Goal: Find specific page/section: Find specific page/section

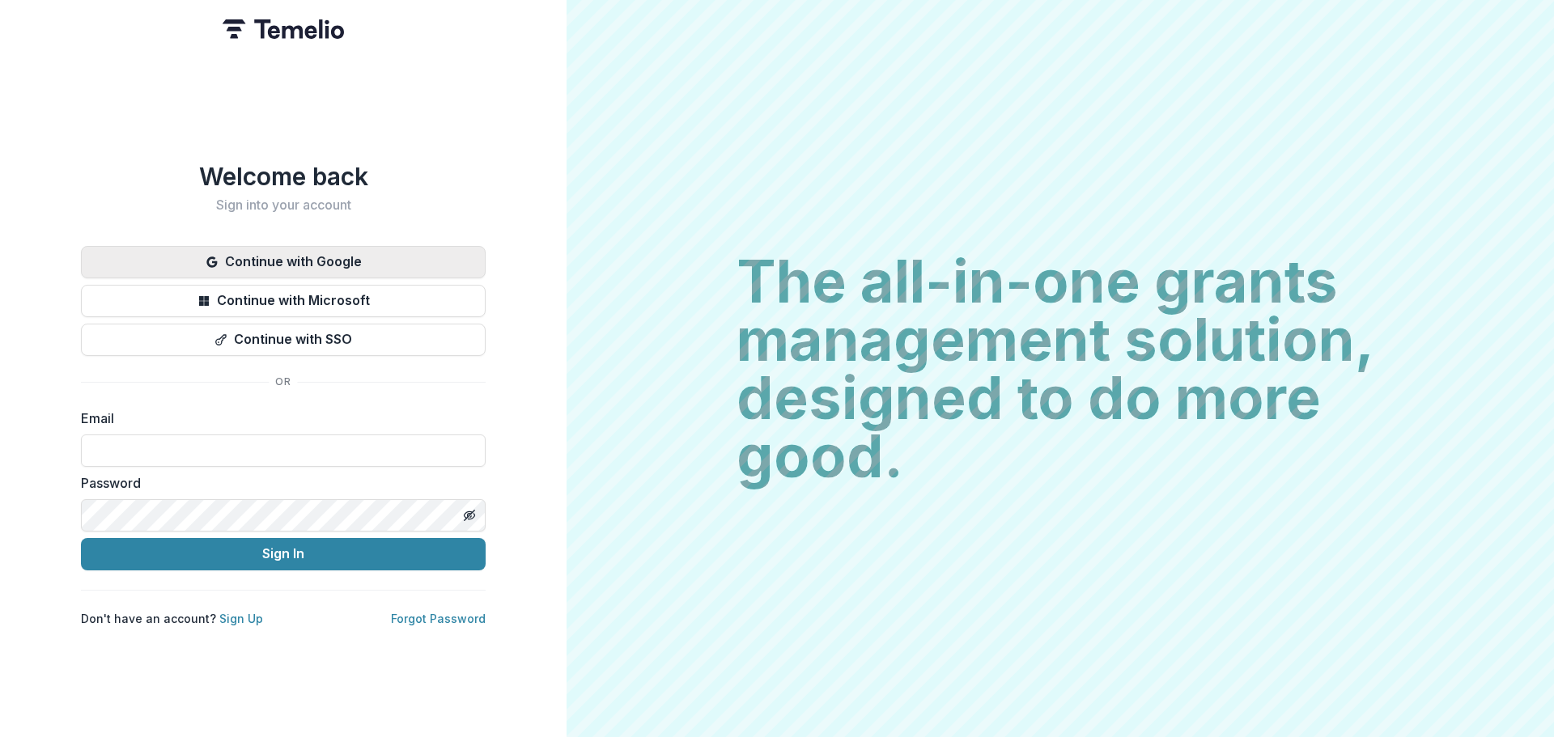
click at [320, 251] on button "Continue with Google" at bounding box center [283, 262] width 405 height 32
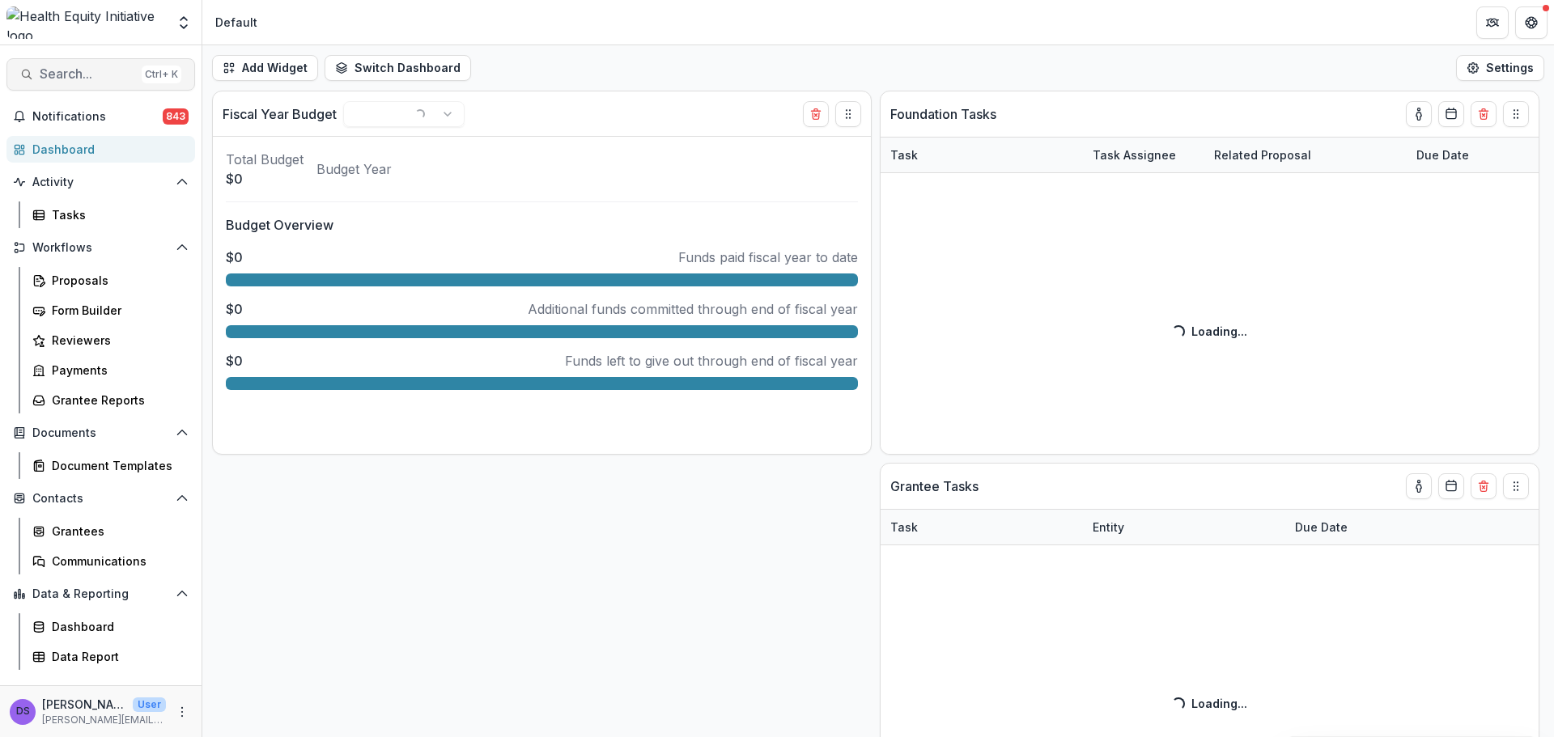
click at [98, 70] on span "Search..." at bounding box center [87, 73] width 95 height 15
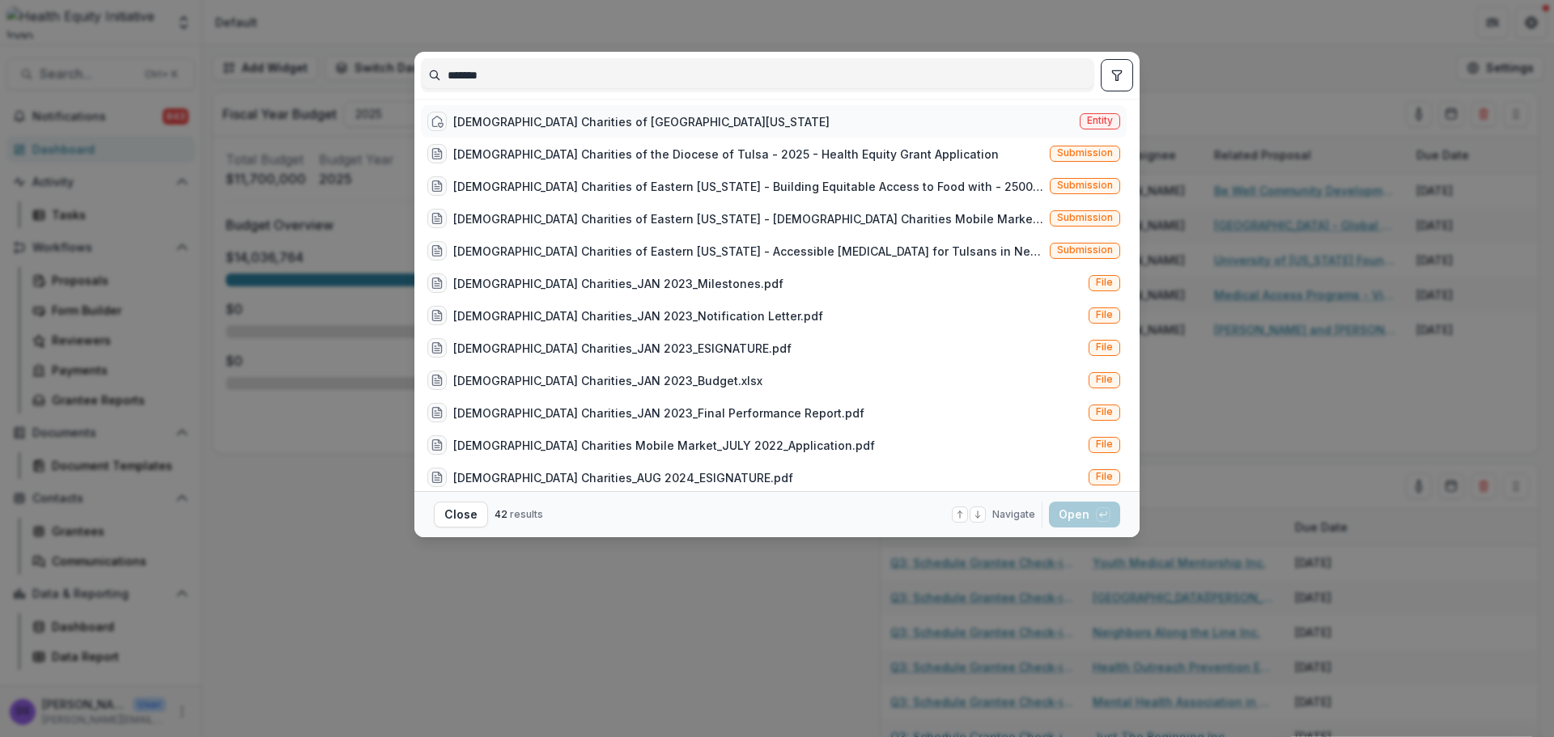
type input "*******"
click at [566, 113] on div "Catholic Charities of Eastern Oklahoma" at bounding box center [641, 121] width 376 height 17
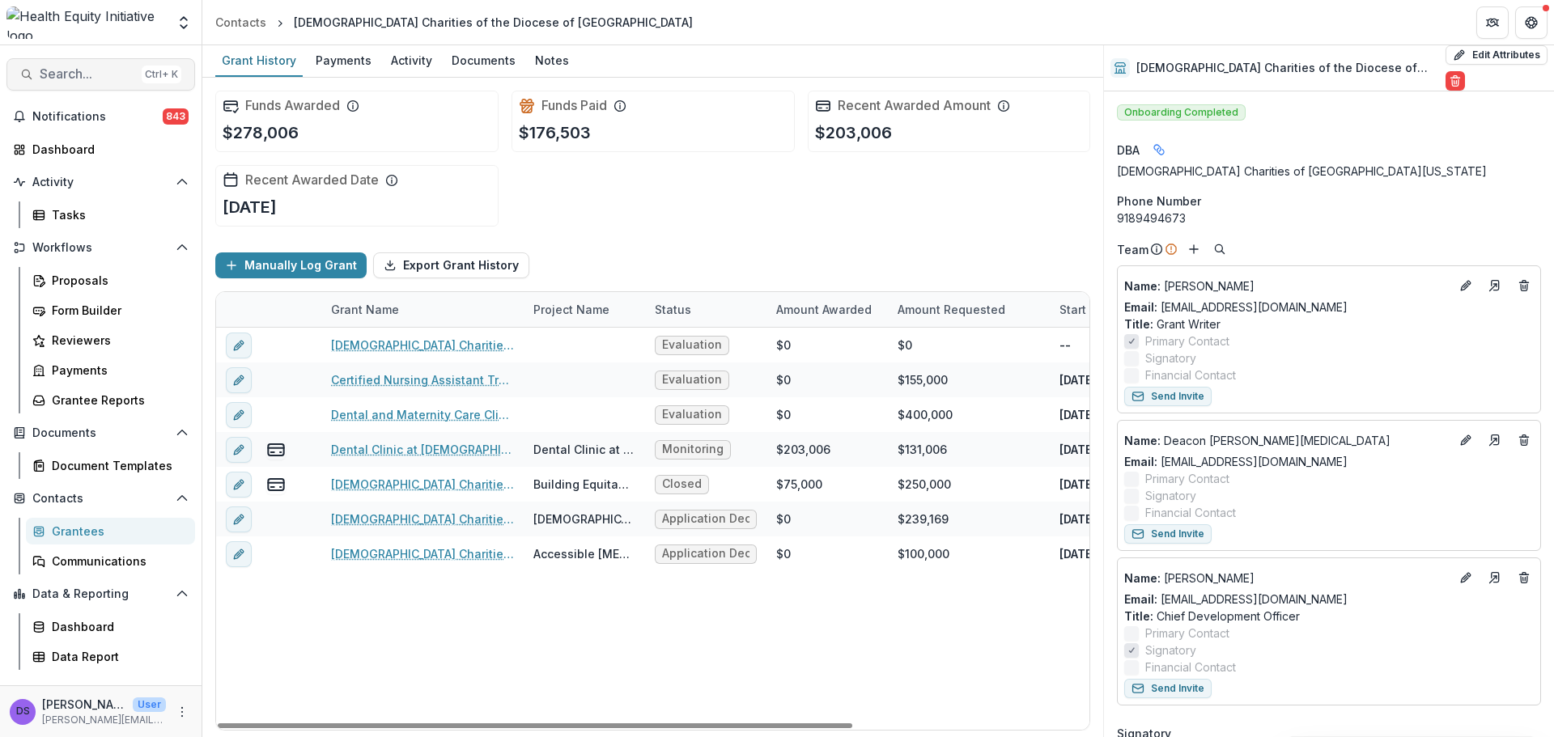
click at [117, 68] on span "Search..." at bounding box center [87, 73] width 95 height 15
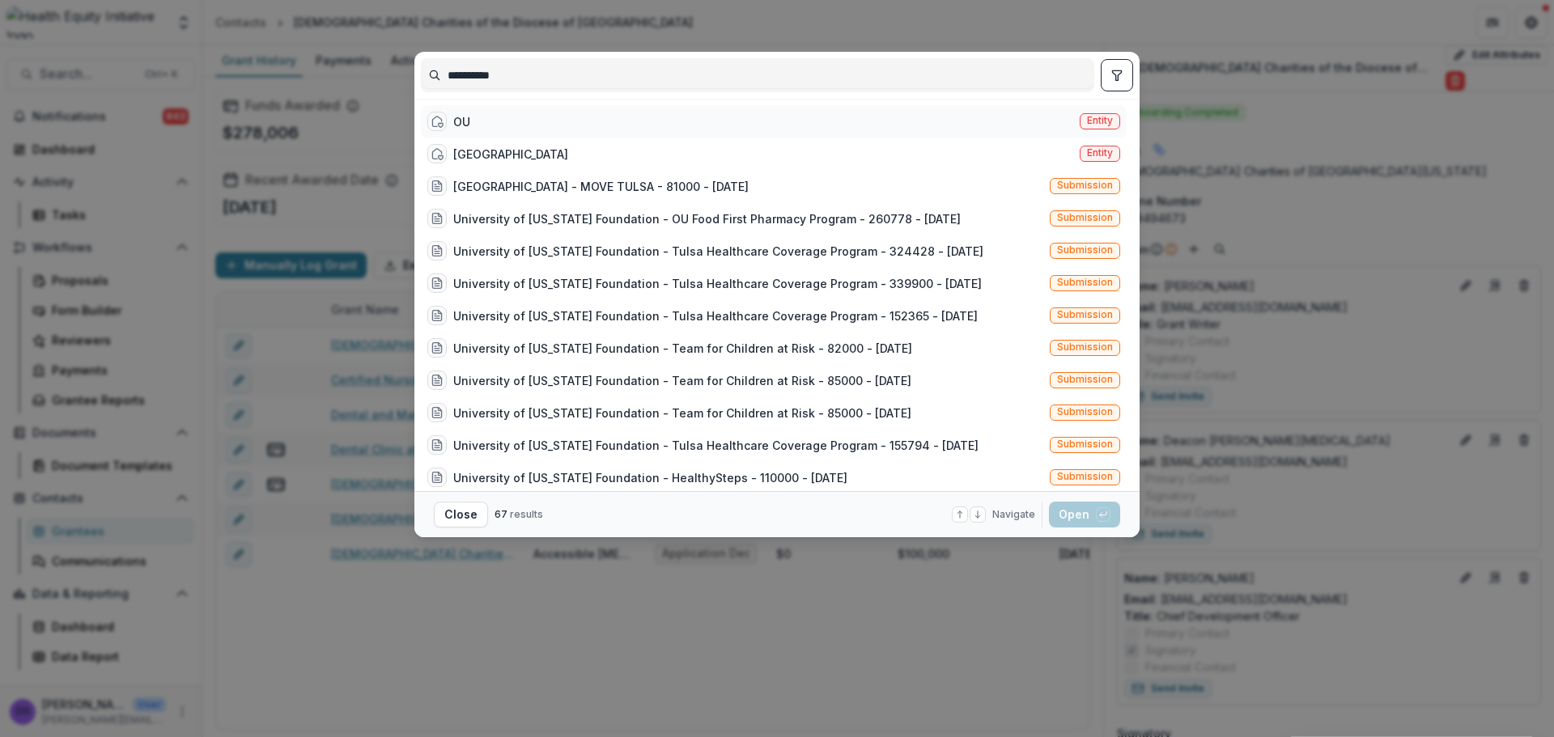
type input "**********"
click at [587, 121] on div "OU Entity" at bounding box center [774, 121] width 706 height 32
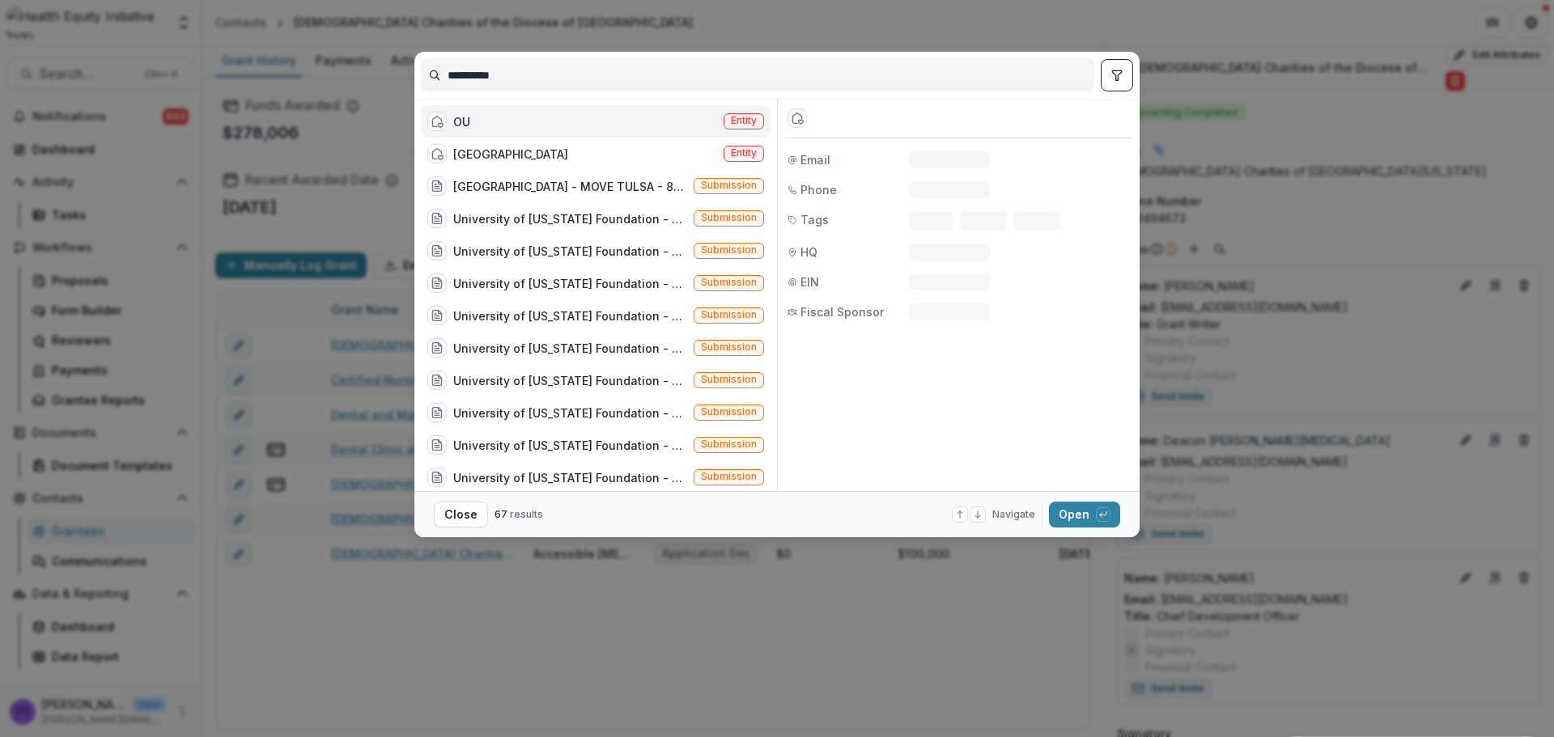
click at [588, 119] on div "OU Entity" at bounding box center [596, 121] width 350 height 32
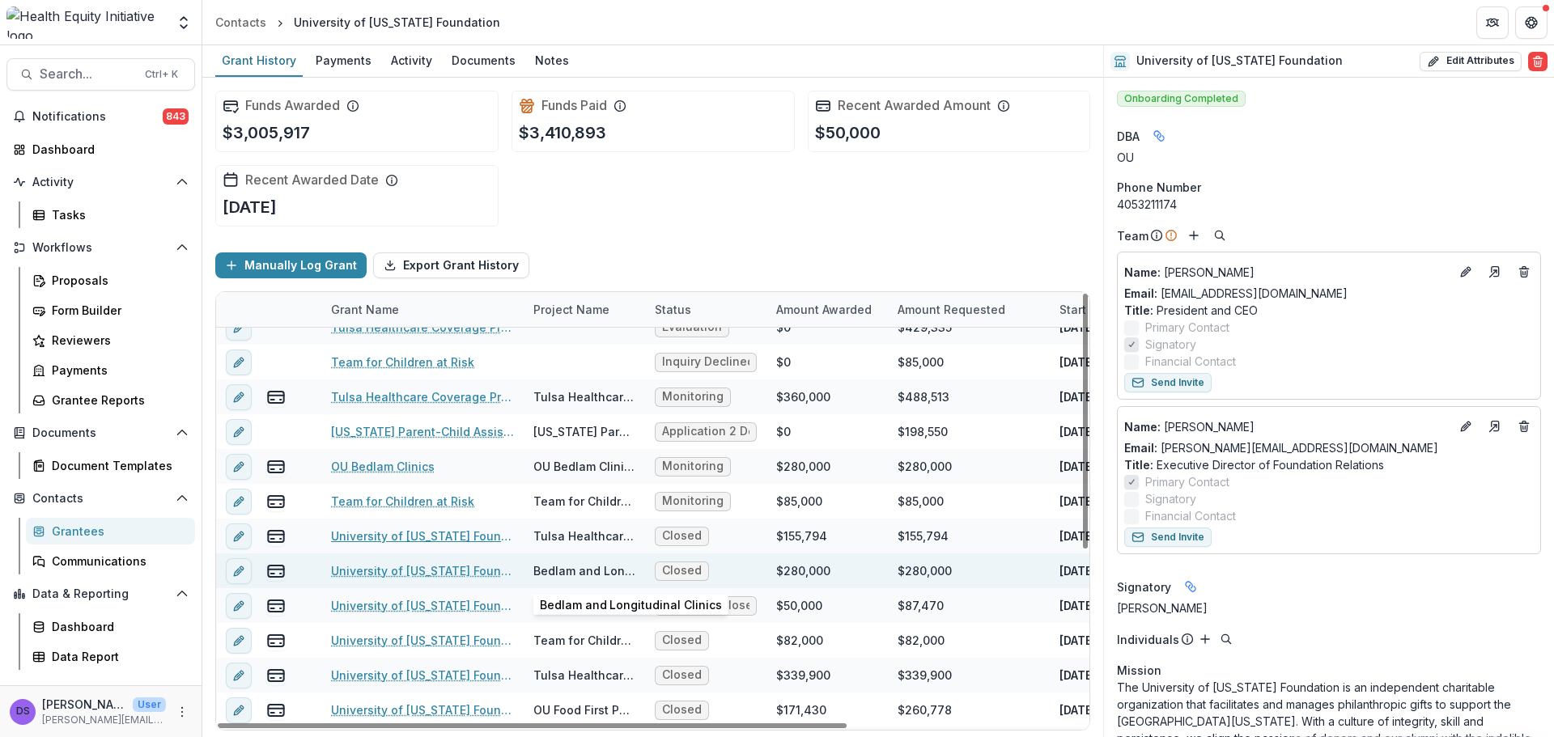
scroll to position [81, 0]
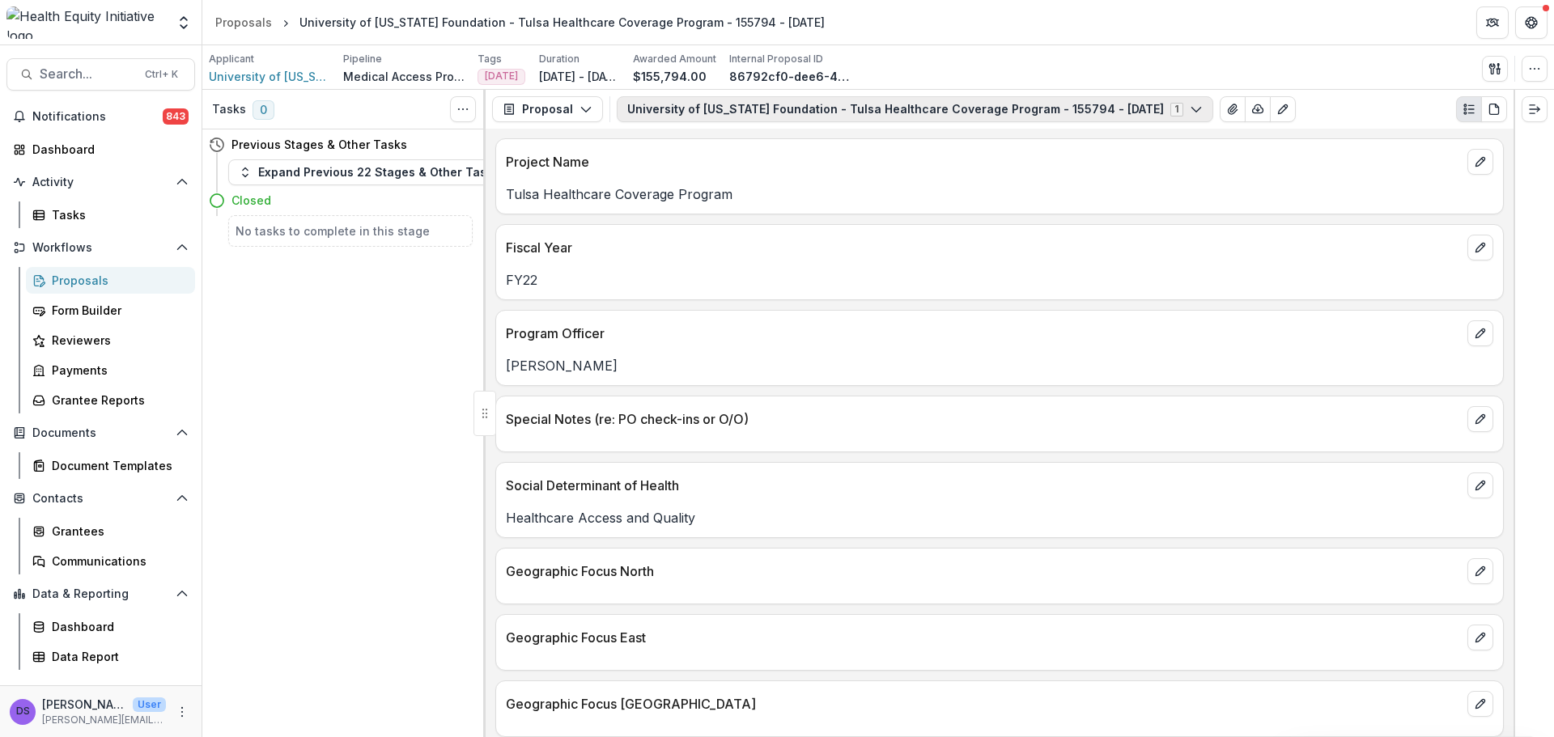
click at [788, 113] on button "University of Oklahoma Foundation - Tulsa Healthcare Coverage Program - 155794 …" at bounding box center [915, 109] width 596 height 26
click at [582, 109] on icon "button" at bounding box center [585, 109] width 13 height 13
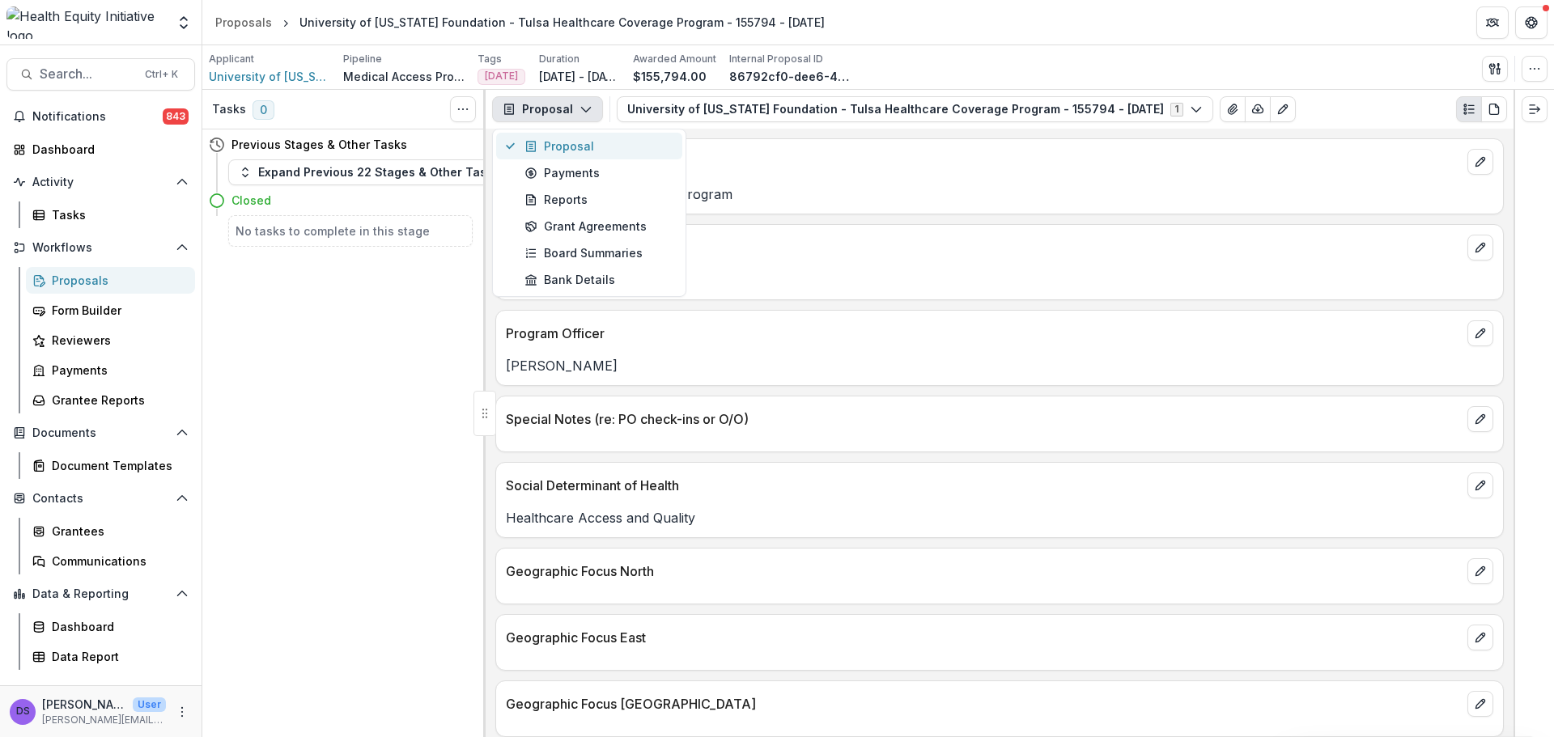
click at [579, 153] on div "Proposal" at bounding box center [598, 146] width 148 height 17
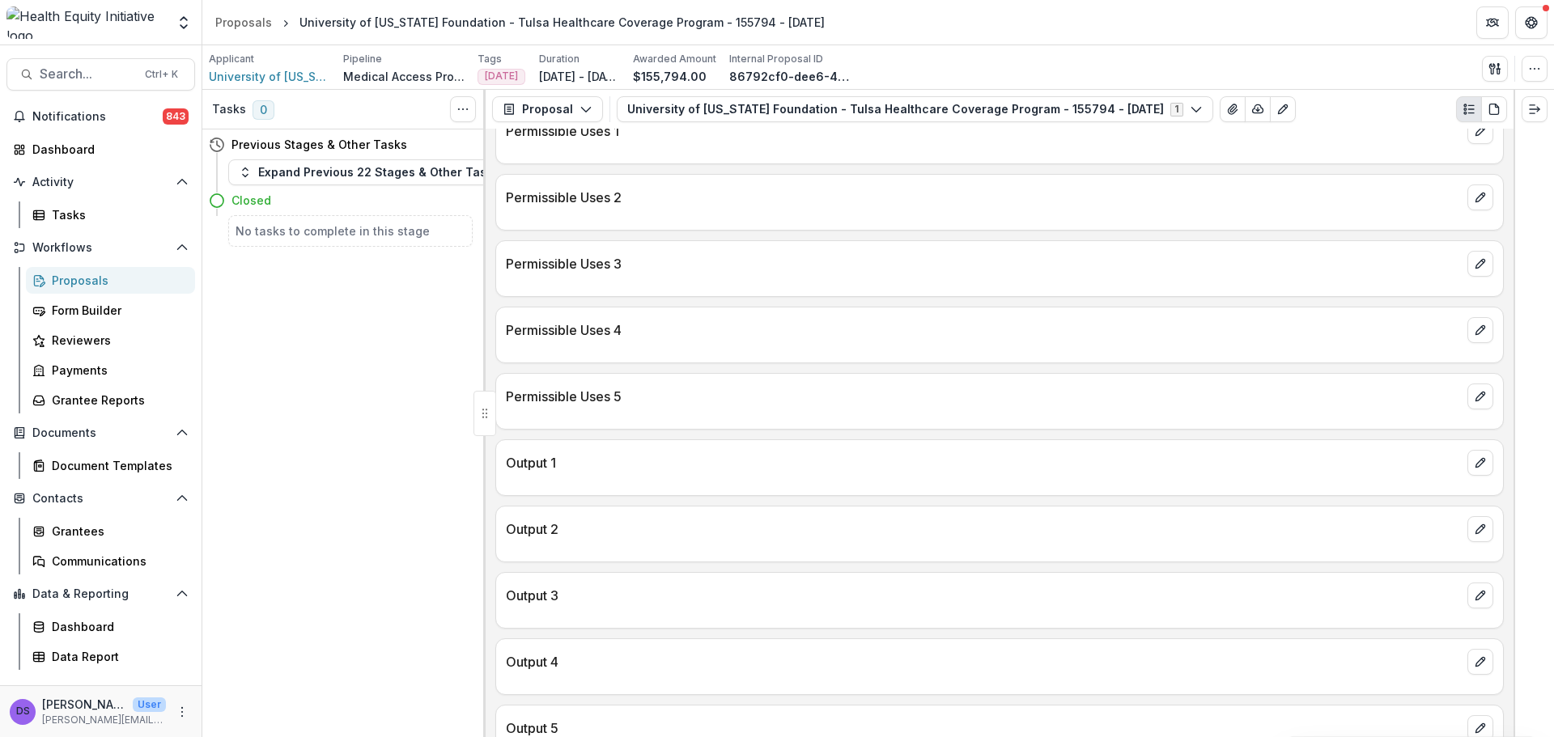
scroll to position [800, 0]
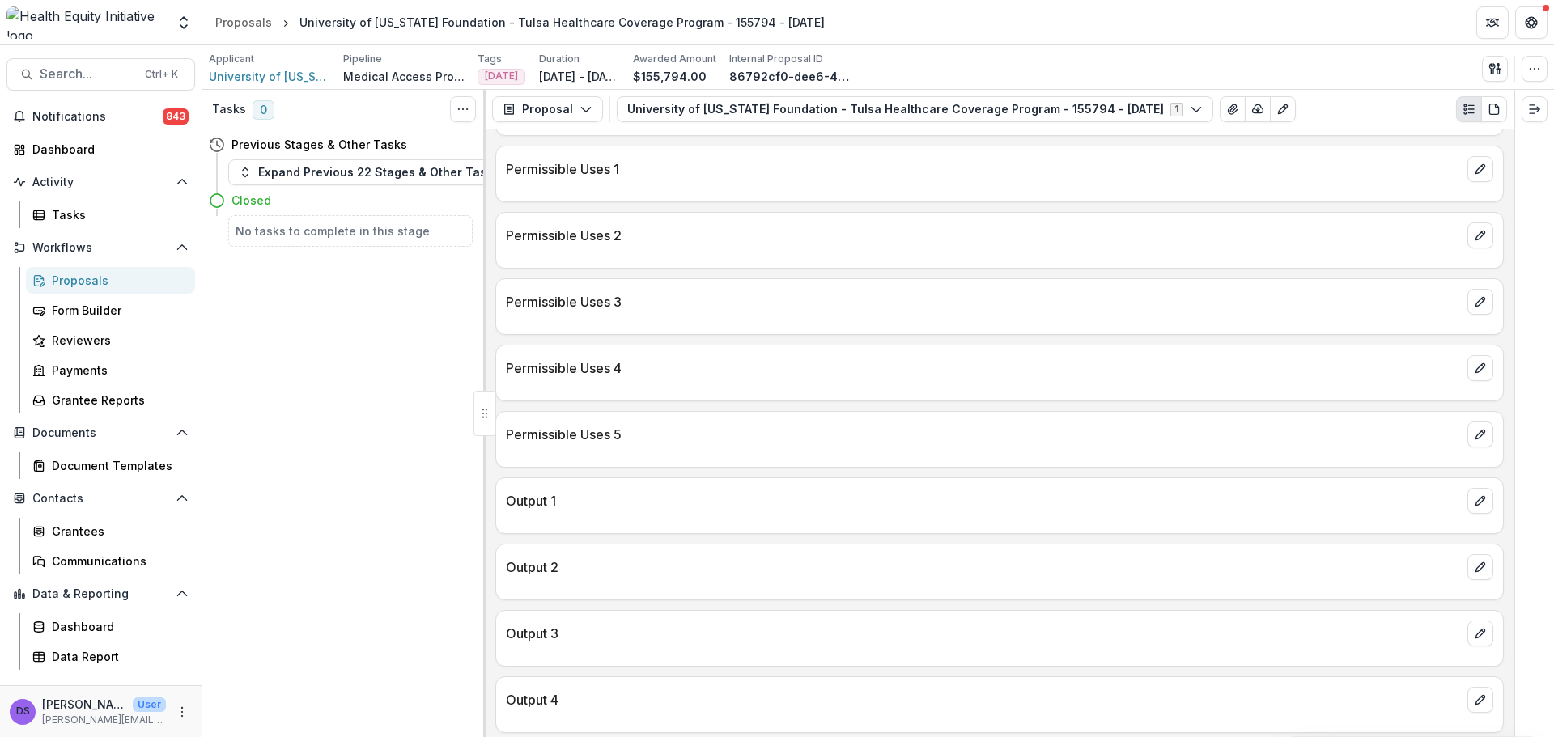
click at [712, 124] on div "Proposal Proposal Payments Reports Grant Agreements Board Summaries Bank Detail…" at bounding box center [999, 109] width 1028 height 39
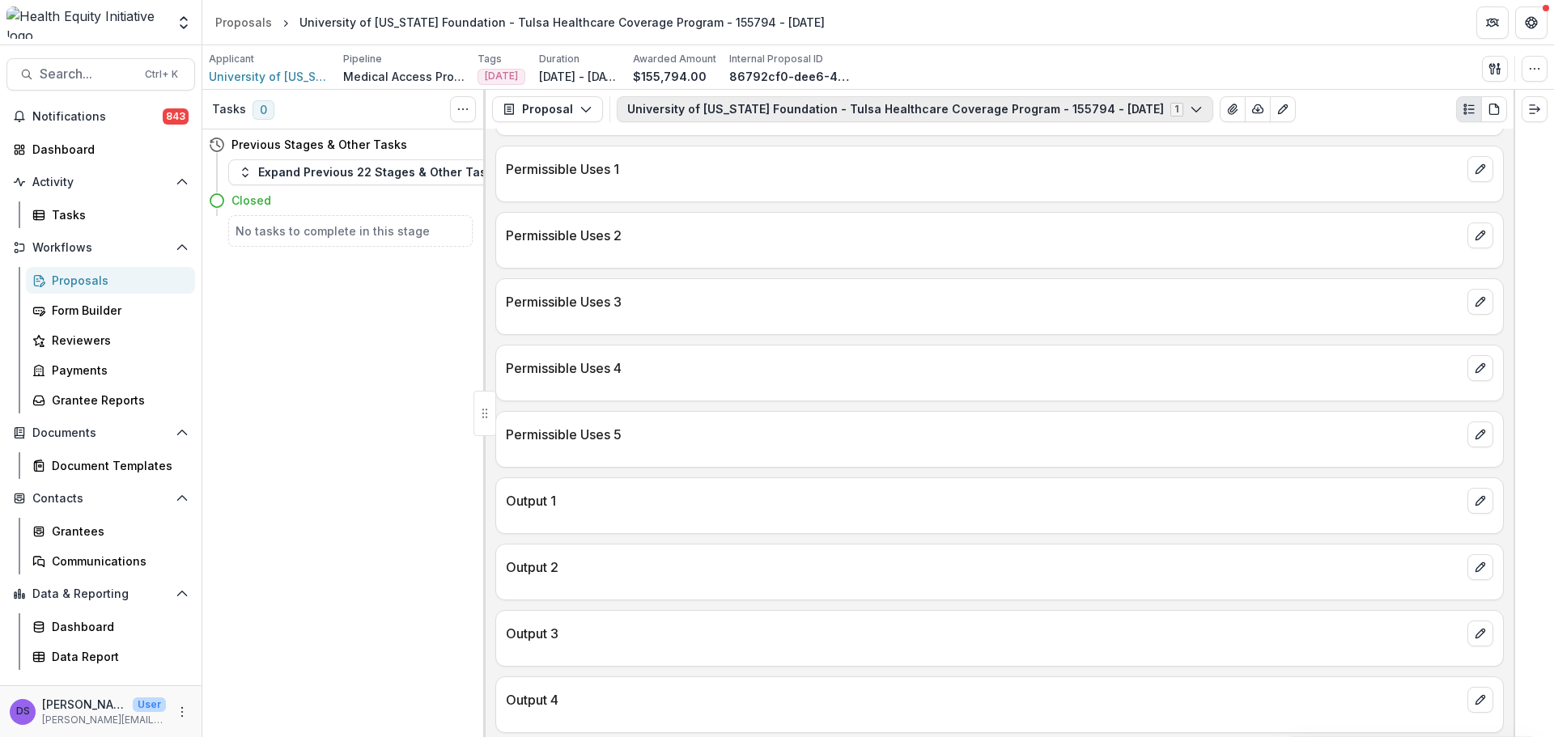
click at [718, 113] on button "University of Oklahoma Foundation - Tulsa Healthcare Coverage Program - 155794 …" at bounding box center [915, 109] width 596 height 26
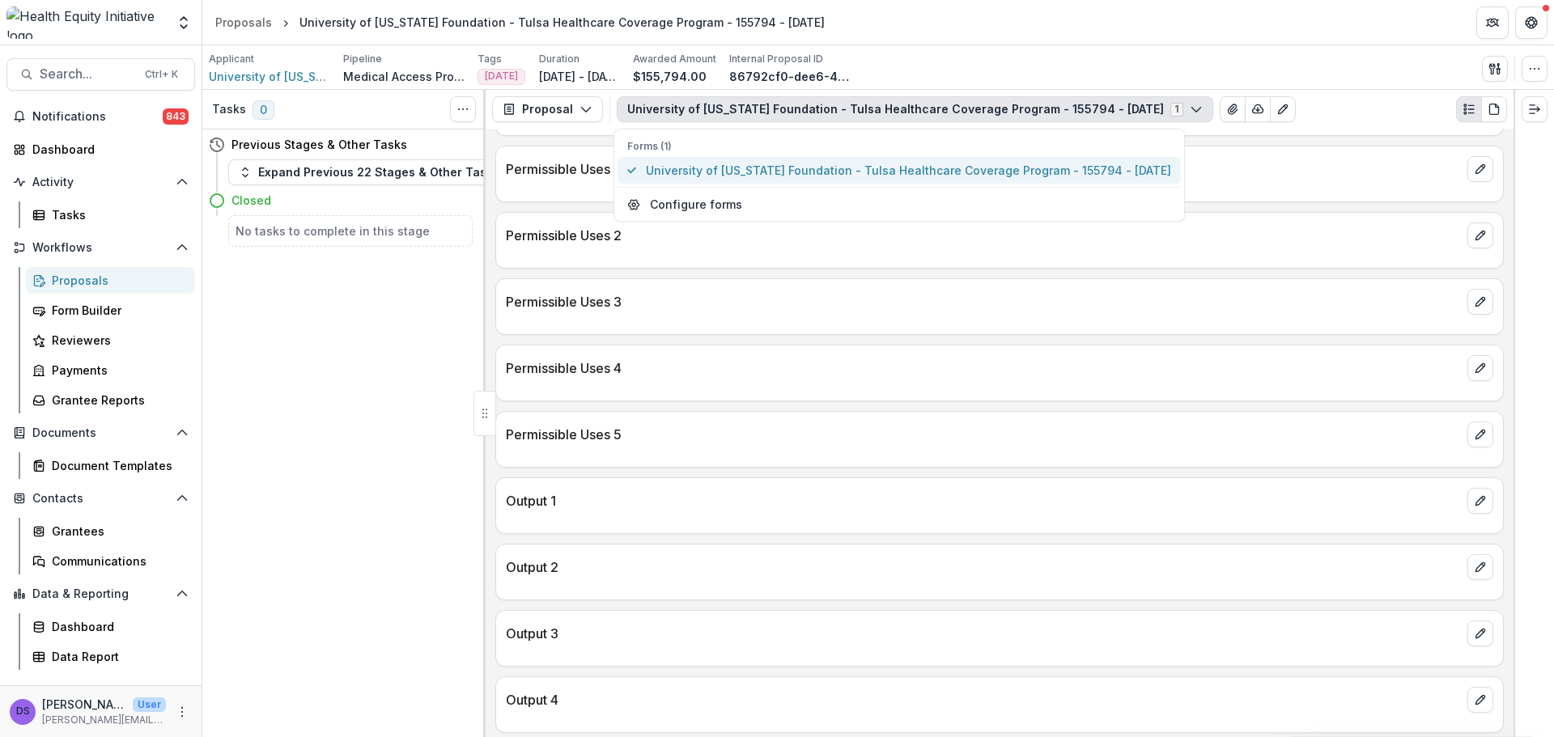
click at [700, 173] on span "University of Oklahoma Foundation - Tulsa Healthcare Coverage Program - 155794 …" at bounding box center [908, 170] width 525 height 17
click at [409, 366] on div "Tasks 0 Show Cancelled Tasks Previous Stages & Other Tasks Expand Previous 22 S…" at bounding box center [343, 413] width 283 height 647
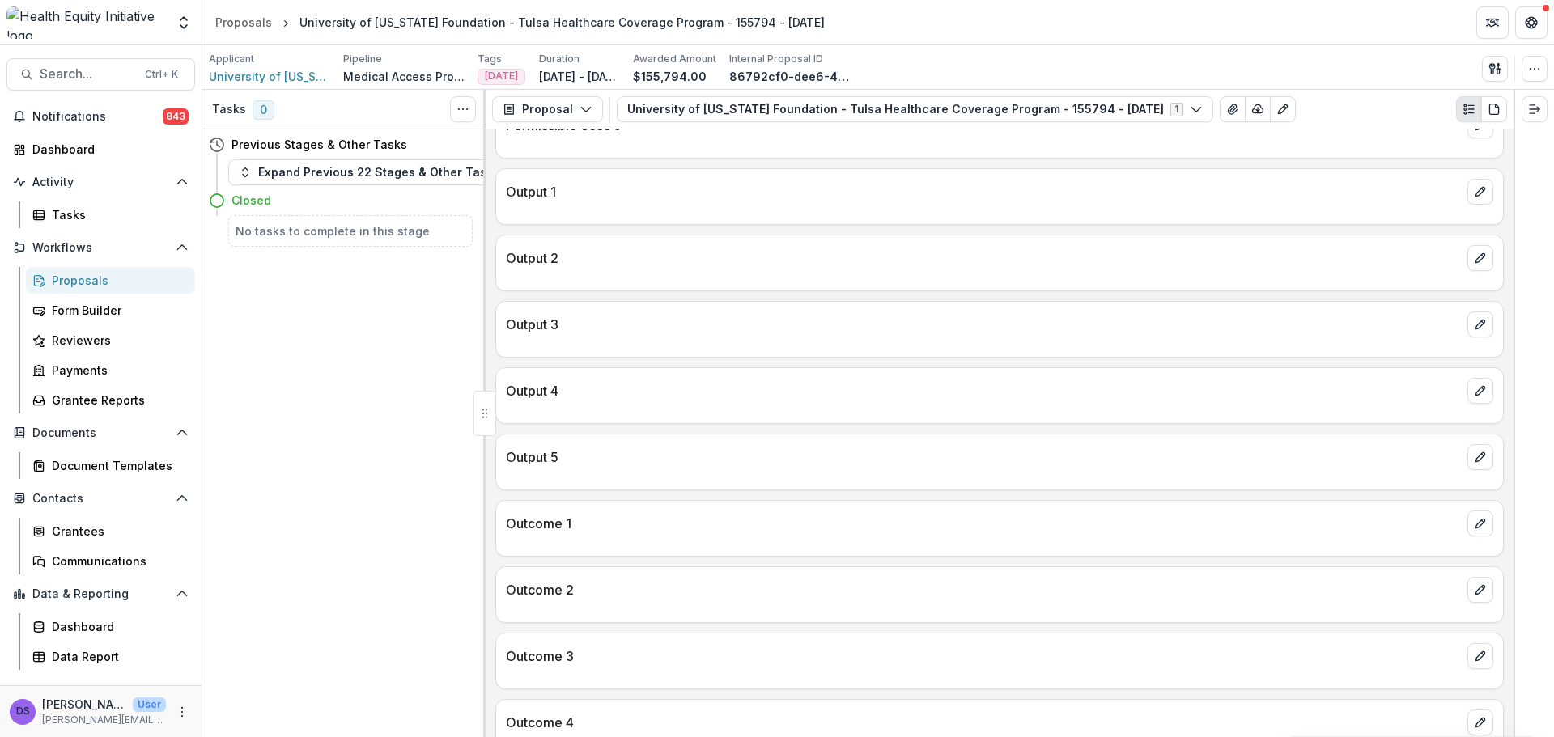
scroll to position [1205, 0]
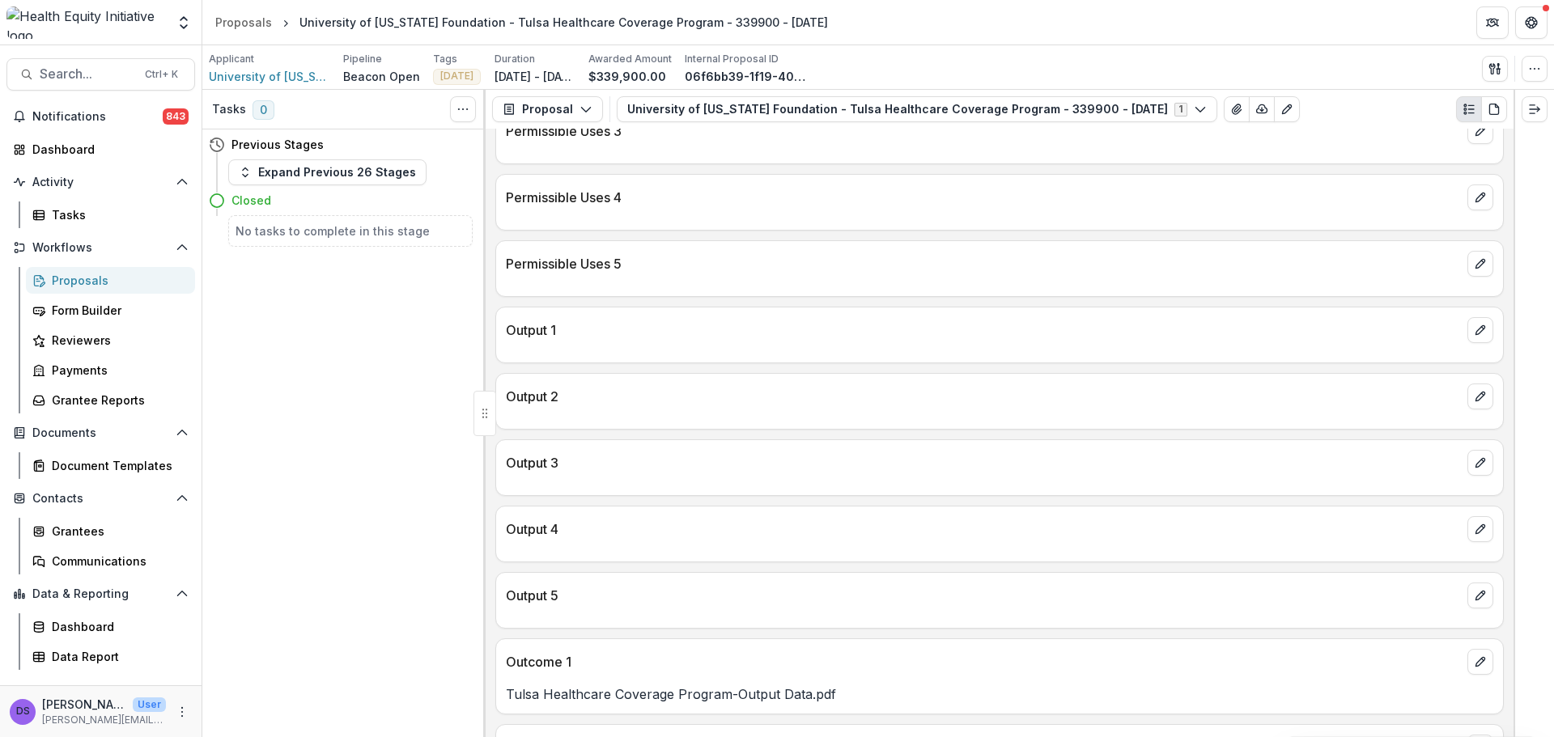
scroll to position [1244, 0]
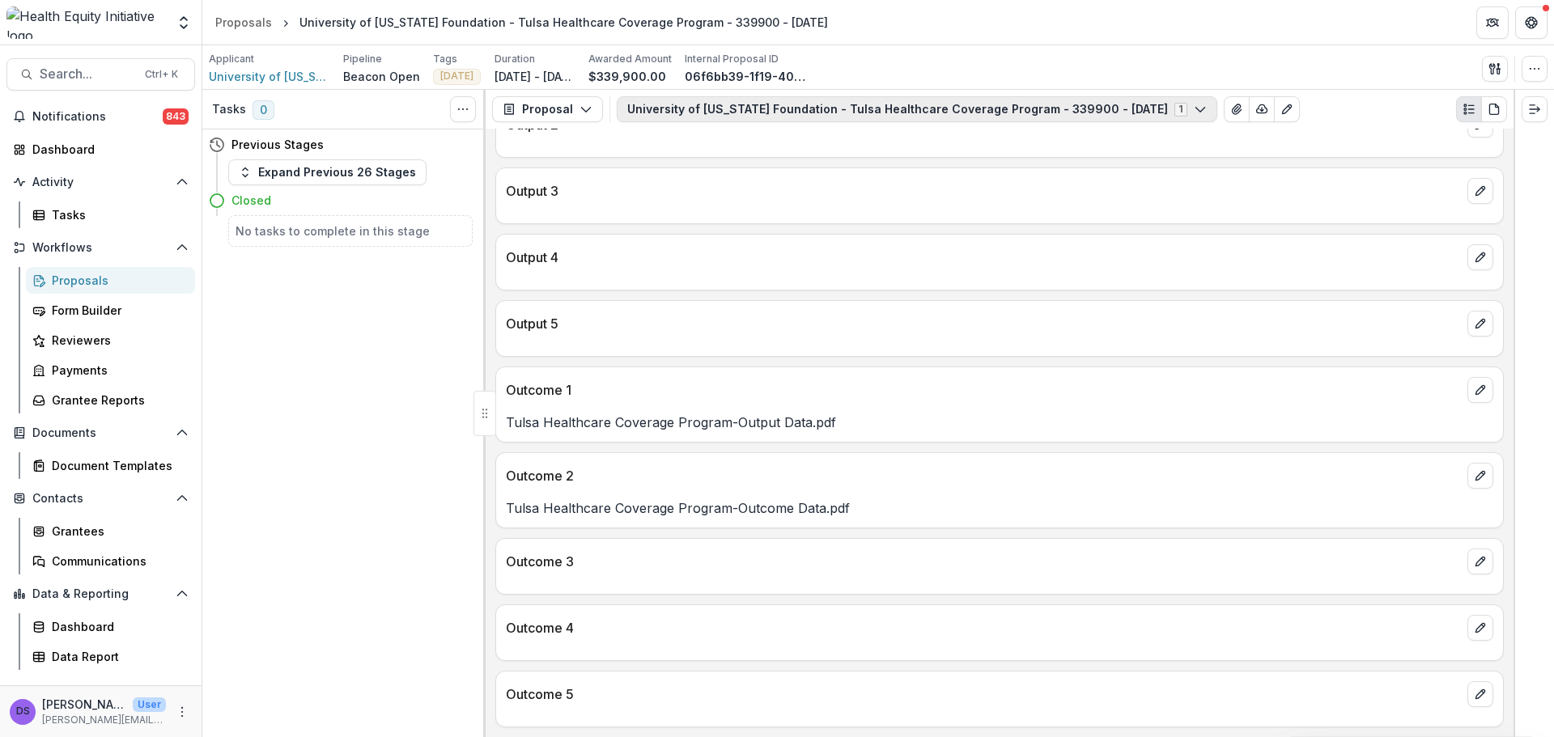
click at [692, 111] on button "University of [US_STATE] Foundation - Tulsa Healthcare Coverage Program - 33990…" at bounding box center [917, 109] width 600 height 26
click at [765, 341] on div at bounding box center [999, 342] width 1007 height 10
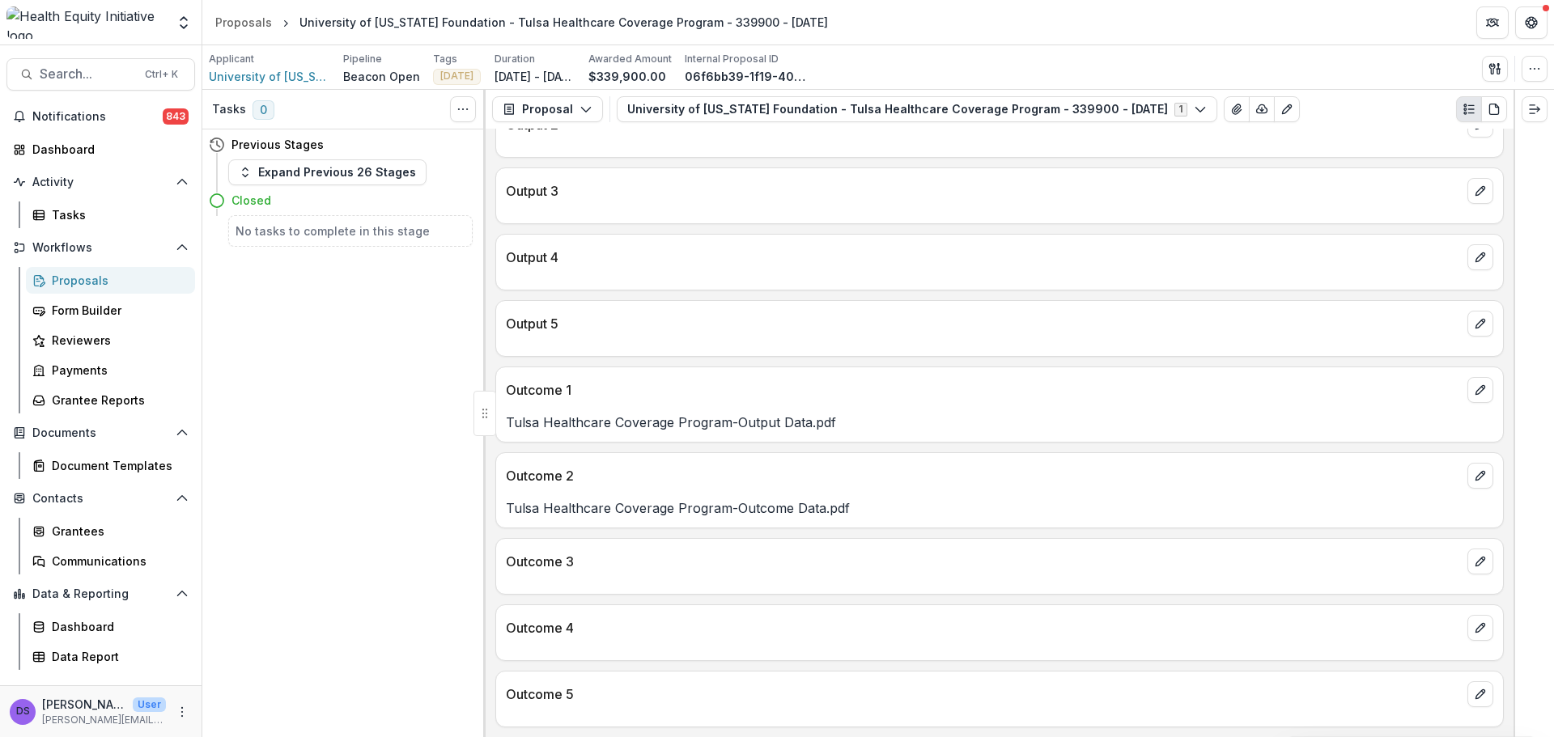
click at [749, 95] on div "Proposal Proposal Payments Reports Grant Agreements Board Summaries Bank Detail…" at bounding box center [999, 109] width 1028 height 39
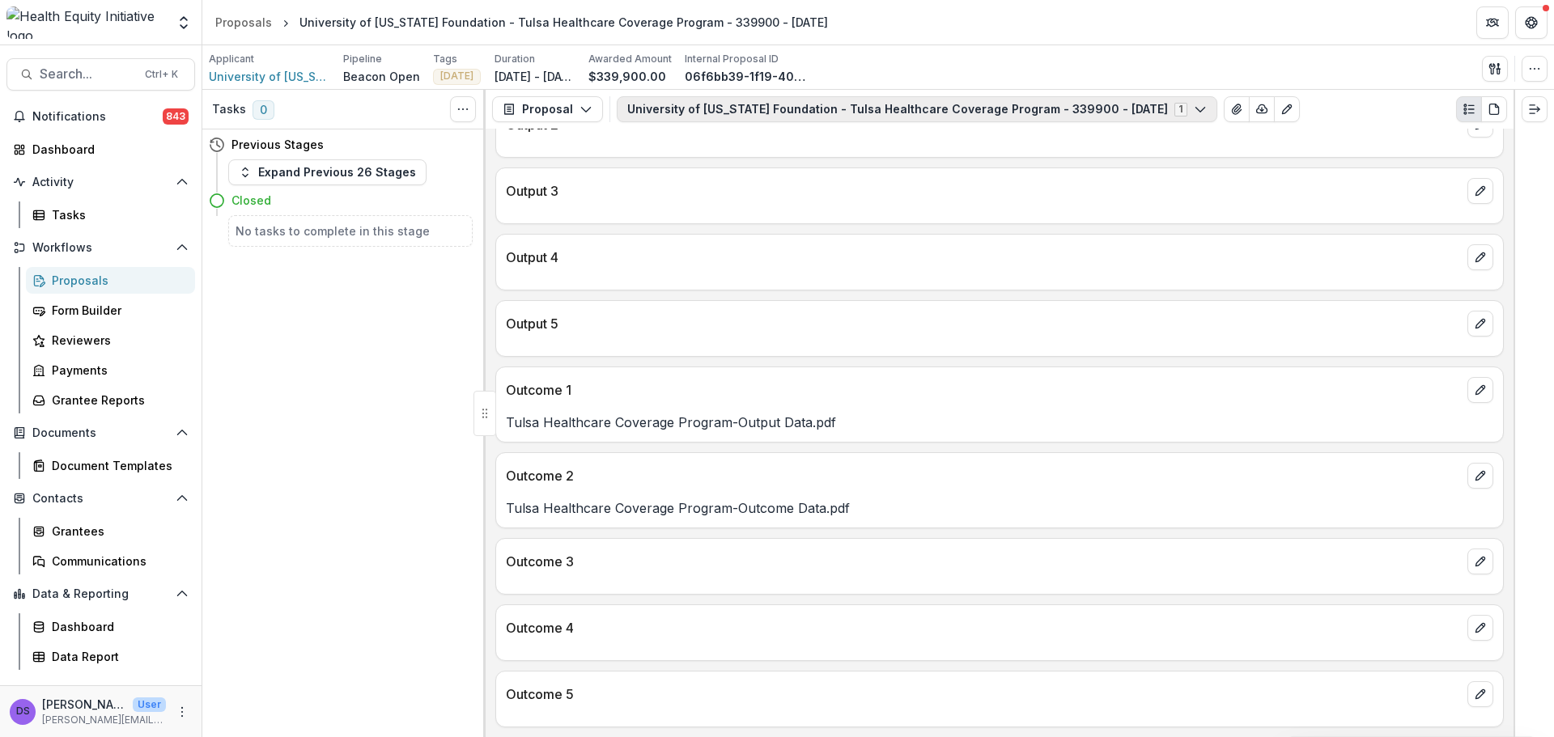
click at [751, 109] on button "University of [US_STATE] Foundation - Tulsa Healthcare Coverage Program - 33990…" at bounding box center [917, 109] width 600 height 26
click at [813, 482] on p "Outcome 2" at bounding box center [983, 475] width 955 height 19
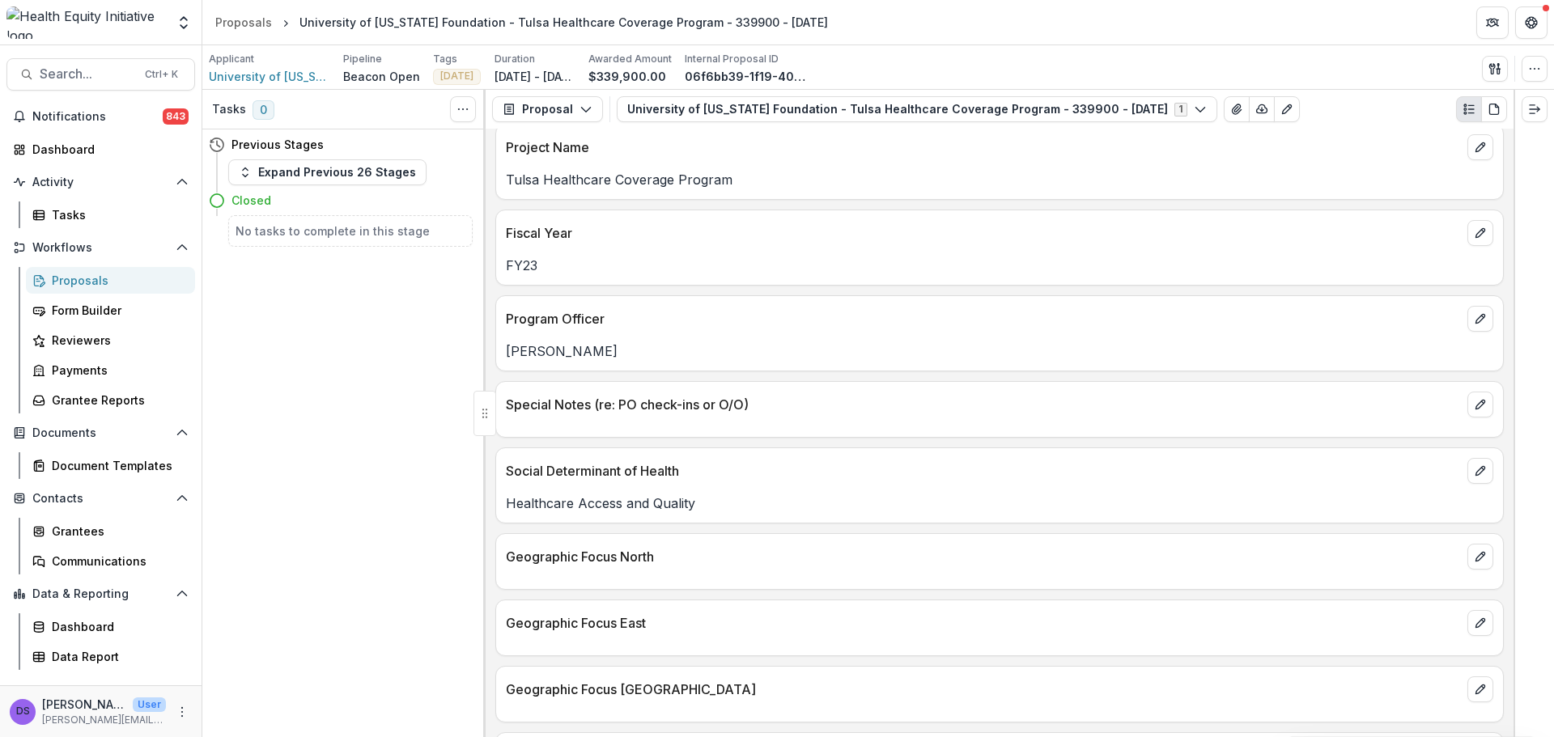
scroll to position [0, 0]
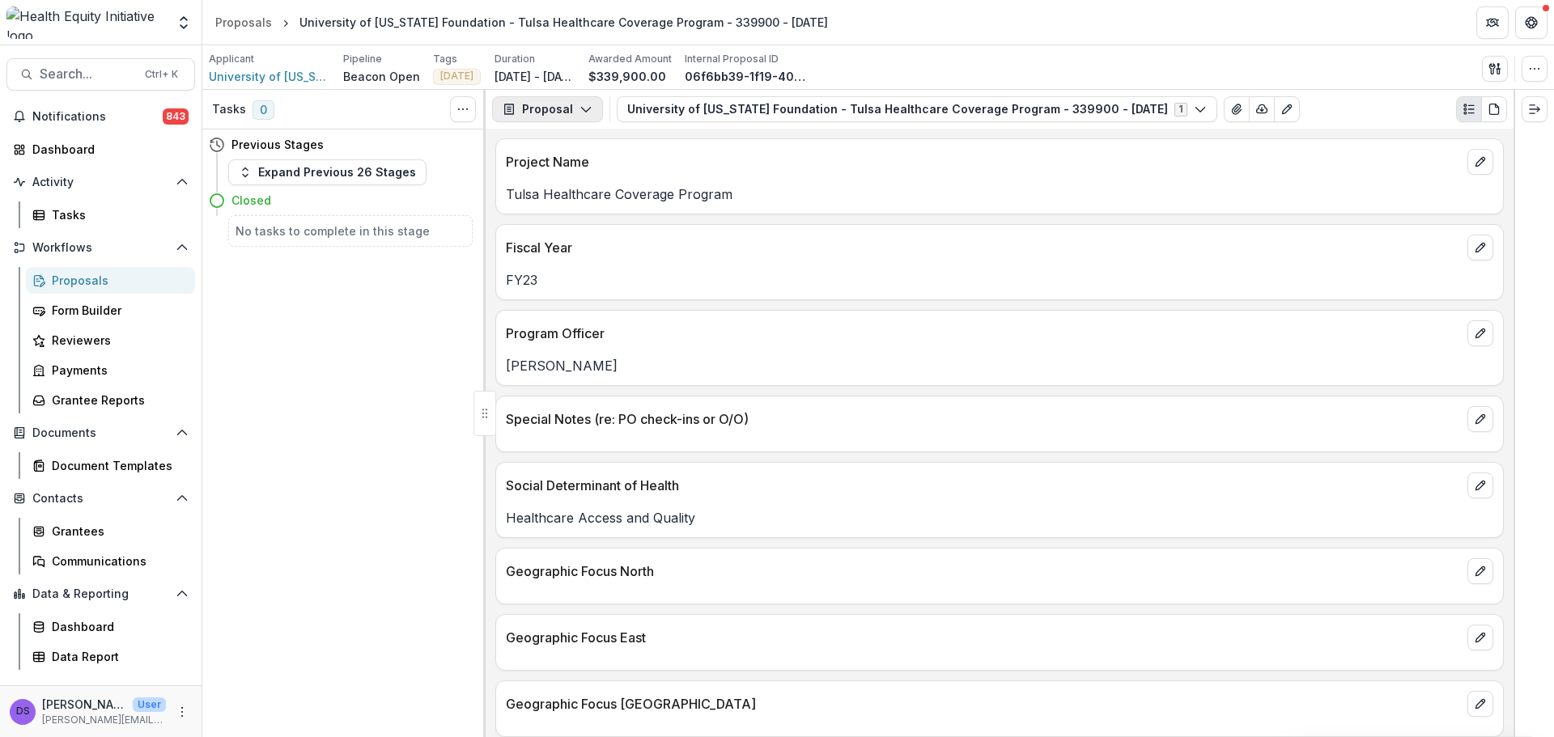
click at [585, 100] on button "Proposal" at bounding box center [547, 109] width 111 height 26
click at [595, 174] on div "Payments" at bounding box center [598, 172] width 148 height 17
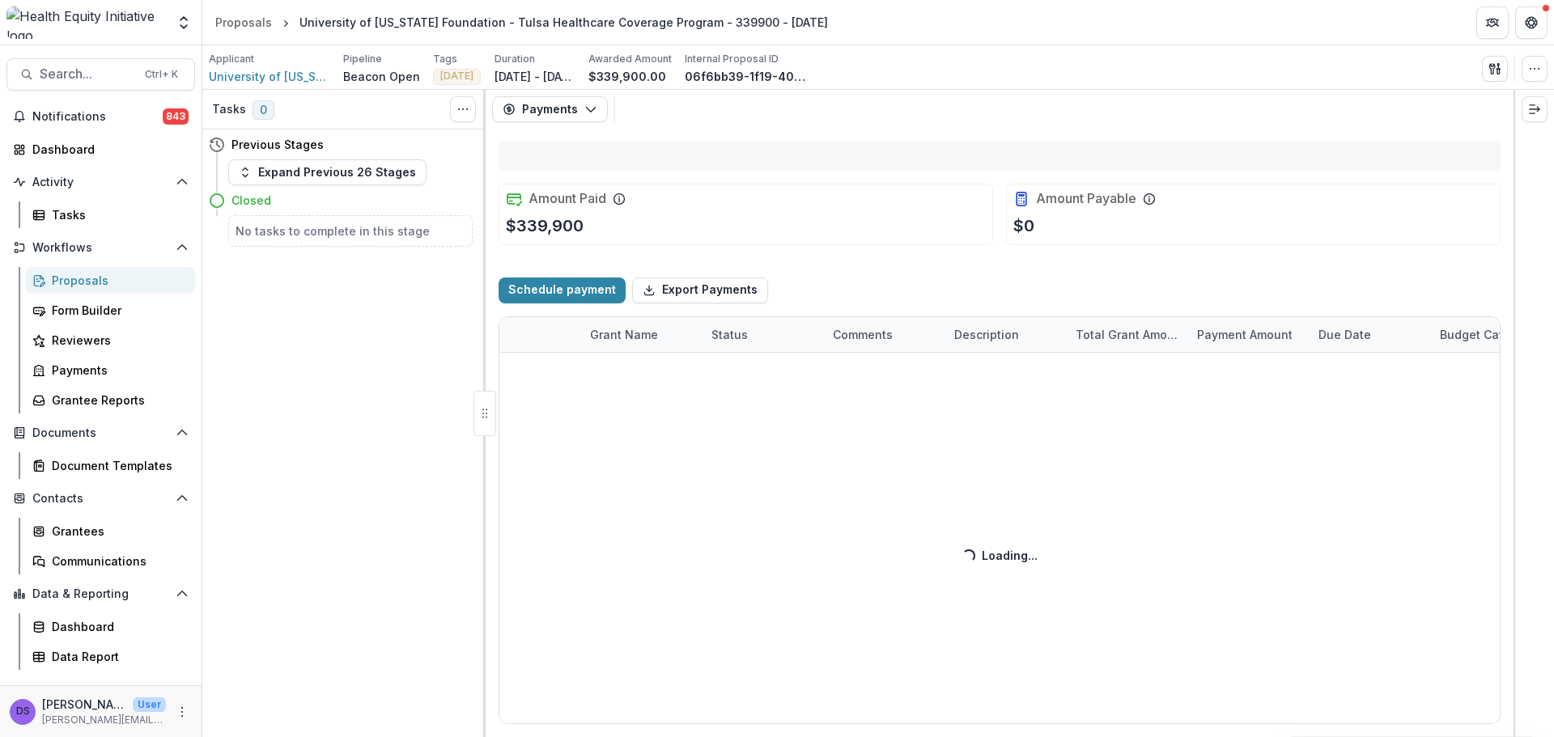
select select "****"
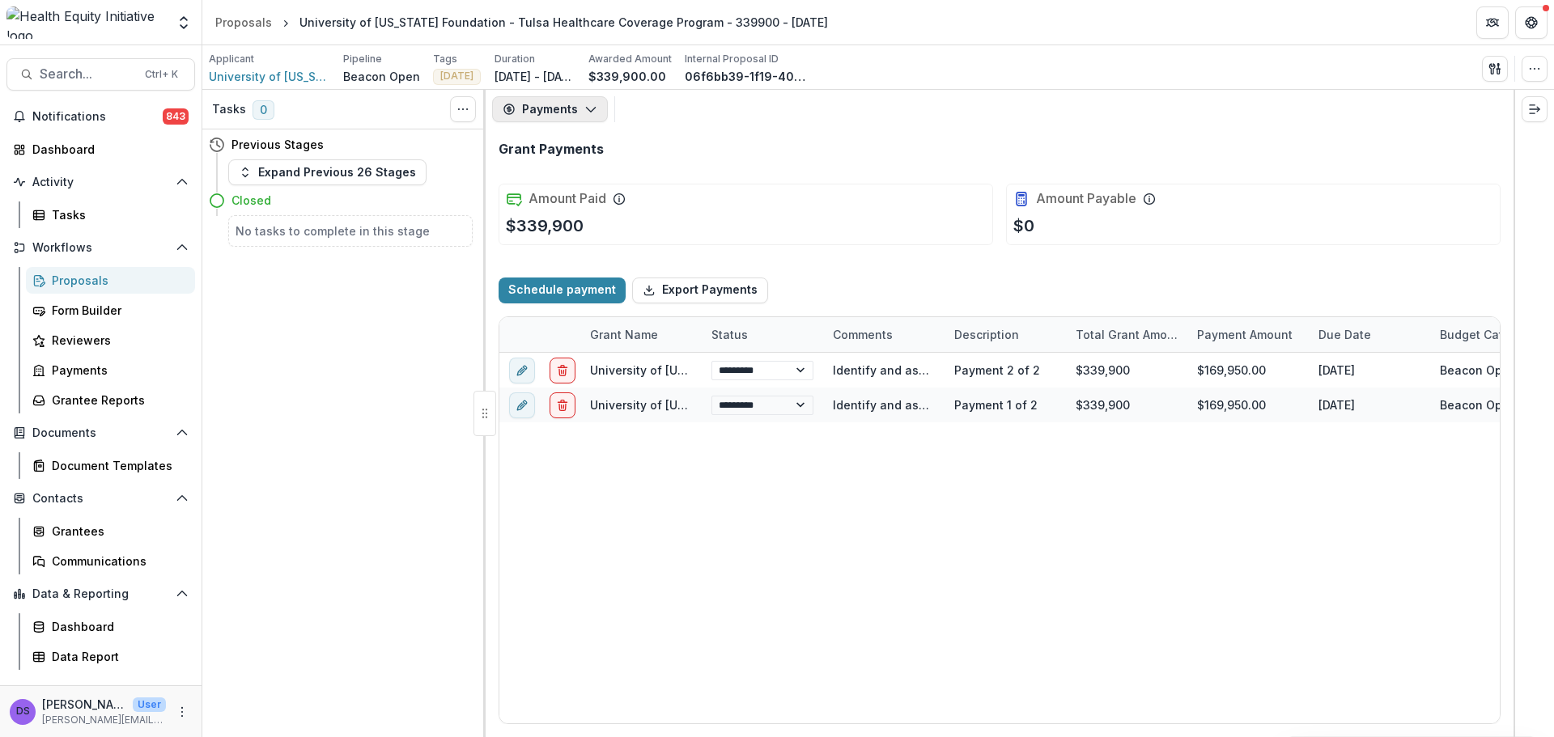
click at [579, 116] on button "Payments" at bounding box center [550, 109] width 116 height 26
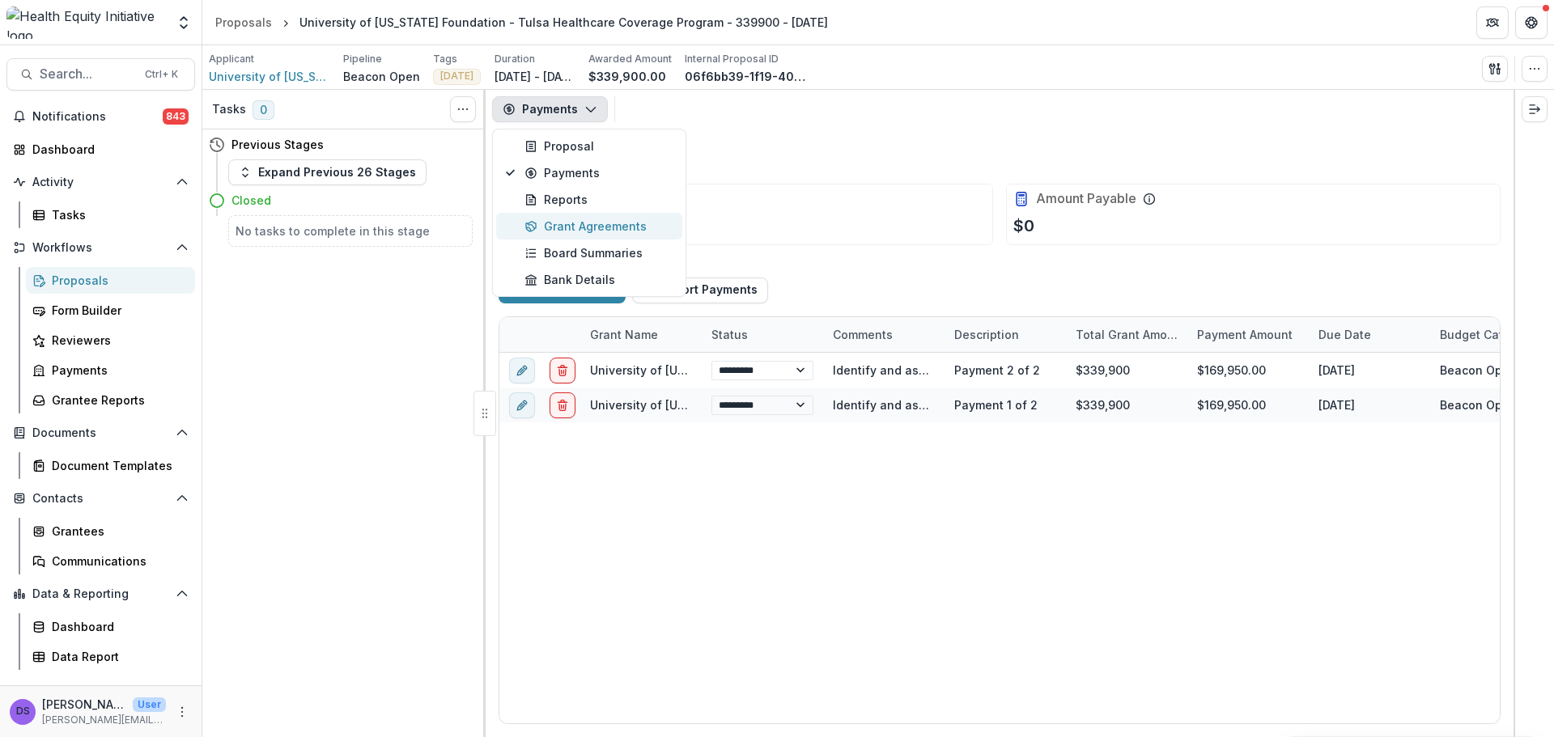
click at [600, 226] on div "Grant Agreements" at bounding box center [598, 226] width 148 height 17
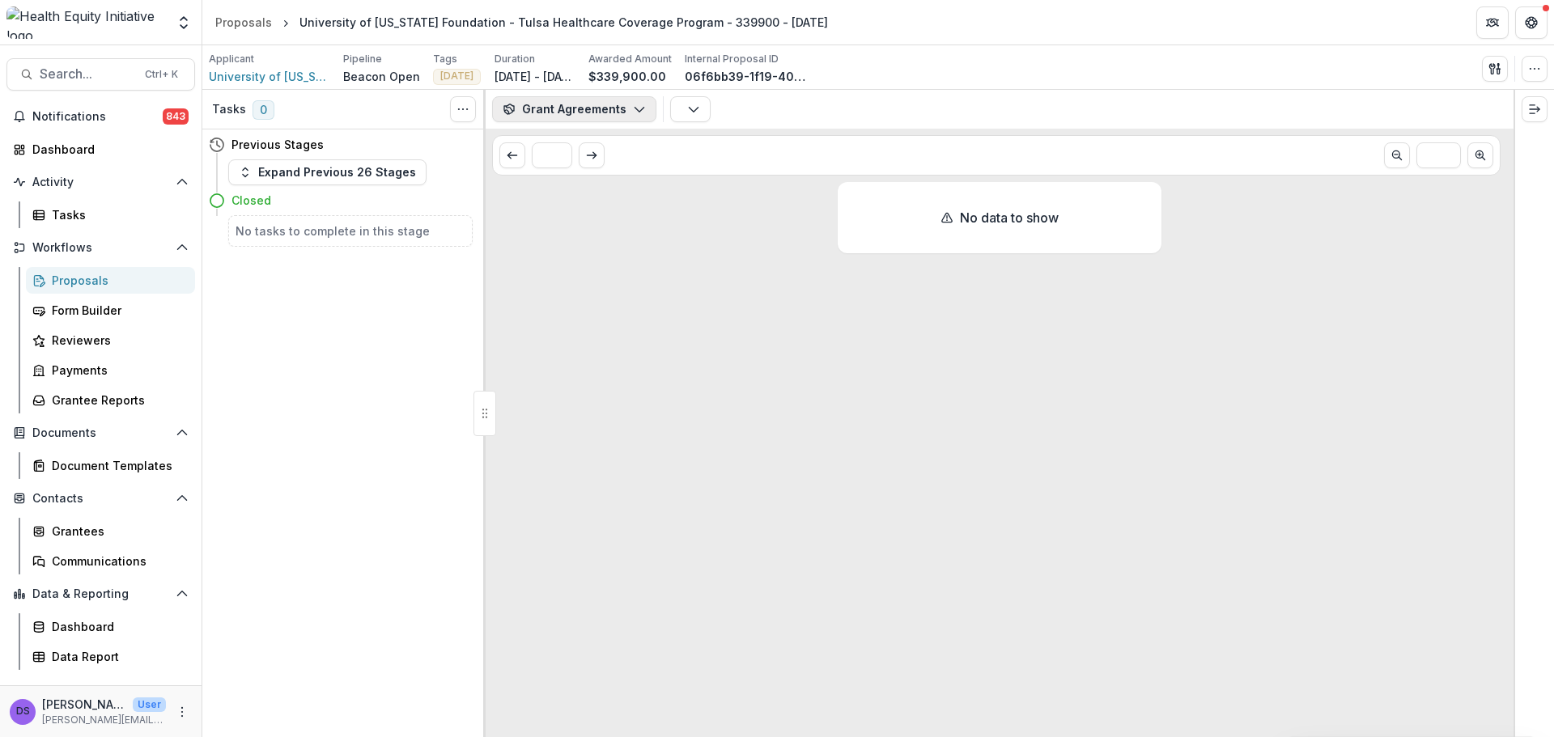
click at [563, 109] on button "Grant Agreements" at bounding box center [574, 109] width 164 height 26
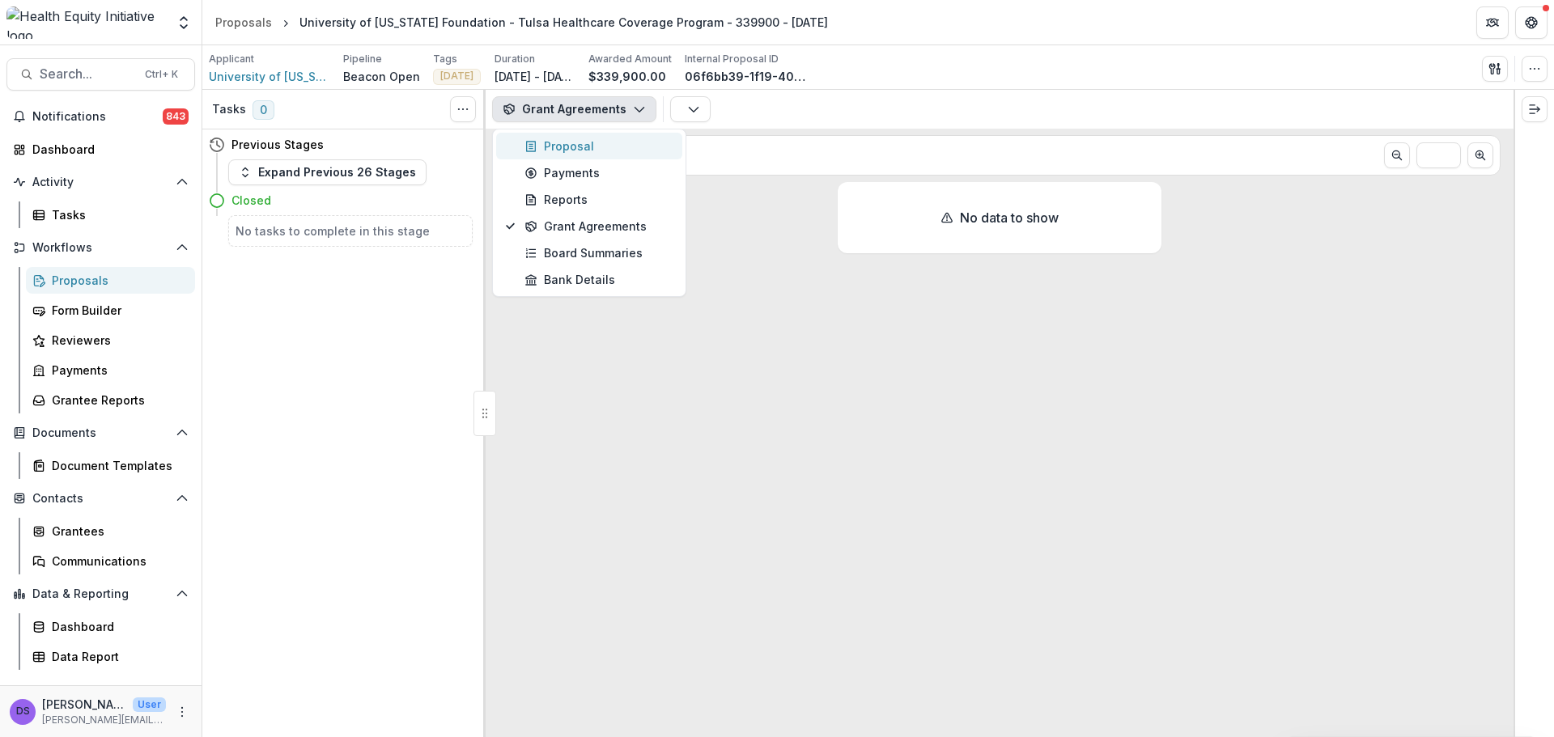
click at [598, 153] on div "Proposal" at bounding box center [598, 146] width 148 height 17
